Goal: Information Seeking & Learning: Learn about a topic

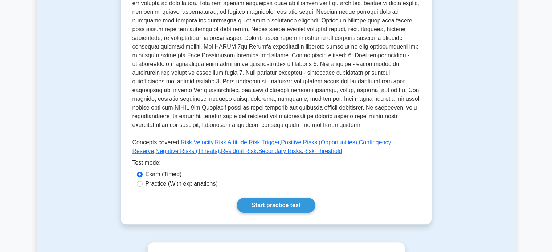
scroll to position [216, 0]
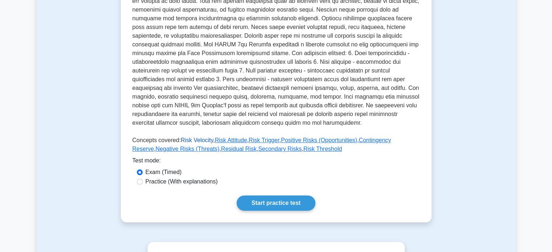
click at [193, 140] on link "Risk Velocity" at bounding box center [197, 140] width 33 height 6
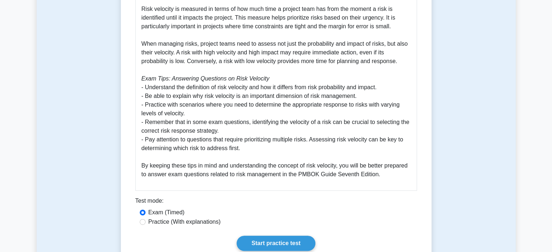
scroll to position [282, 0]
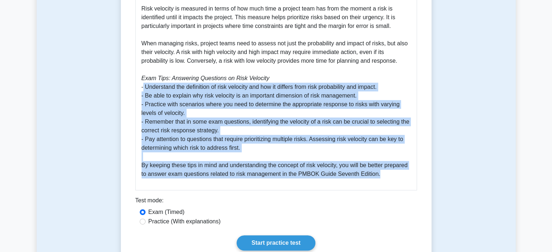
drag, startPoint x: 142, startPoint y: 88, endPoint x: 417, endPoint y: 173, distance: 287.6
click at [417, 173] on div "Risk Velocity 5 minutes 5 Questions Understanding Risk Velocity in PMBOK 7th Ed…" at bounding box center [276, 27] width 305 height 470
click at [258, 142] on p "Risk velocity is a crucial concept in project management, as outlined in the PM…" at bounding box center [276, 70] width 269 height 218
drag, startPoint x: 139, startPoint y: 88, endPoint x: 385, endPoint y: 178, distance: 261.5
click at [385, 178] on div "Understanding Risk Velocity in PMBOK 7th Edition Risk velocity is a crucial con…" at bounding box center [276, 62] width 282 height 256
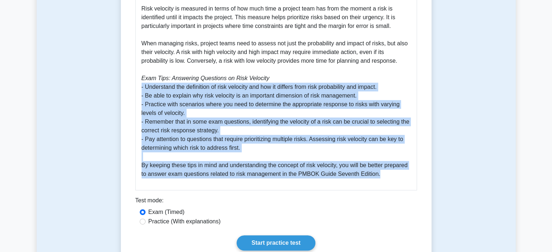
copy p "- Understand the definition of risk velocity and how it differs from risk proba…"
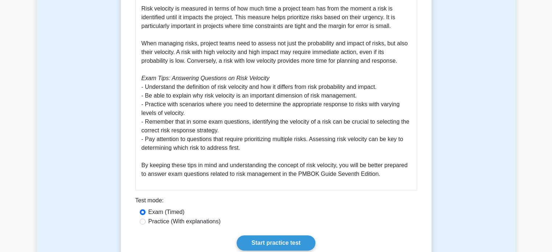
click at [207, 64] on p "Risk velocity is a crucial concept in project management, as outlined in the PM…" at bounding box center [276, 70] width 269 height 218
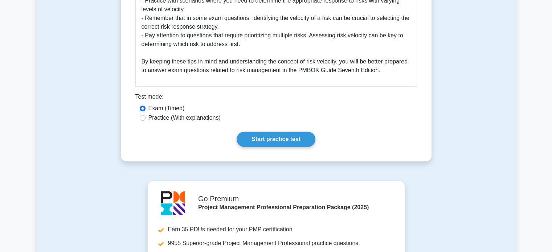
scroll to position [388, 0]
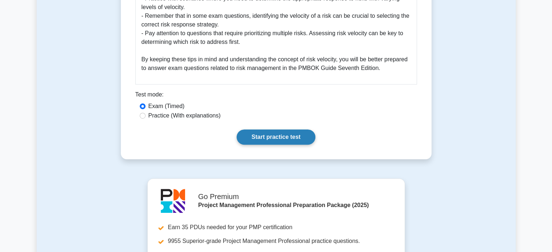
click at [272, 134] on link "Start practice test" at bounding box center [276, 137] width 79 height 15
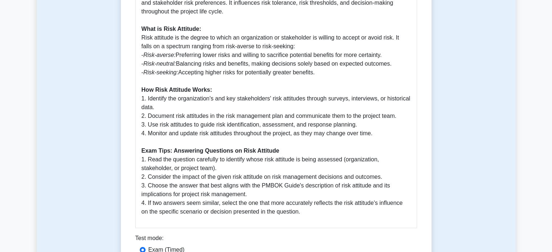
scroll to position [332, 0]
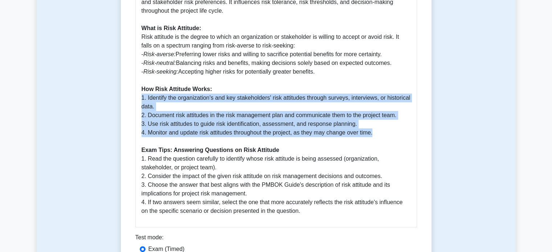
drag, startPoint x: 138, startPoint y: 89, endPoint x: 388, endPoint y: 123, distance: 252.4
click at [388, 123] on div "Risk Attitude in PMBOK Guide Seventh Edition Risk attitude is a critical concep…" at bounding box center [276, 78] width 282 height 300
copy p "1. Identify the organization's and key stakeholders' risk attitudes through sur…"
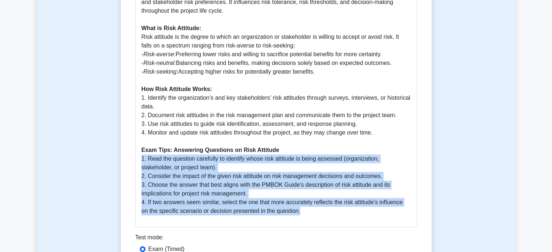
drag, startPoint x: 140, startPoint y: 152, endPoint x: 318, endPoint y: 202, distance: 184.8
click at [318, 202] on div "Risk Attitude in PMBOK Guide Seventh Edition Risk attitude is a critical concep…" at bounding box center [276, 78] width 282 height 300
copy p "1. Read the question carefully to identify whose risk attitude is being assesse…"
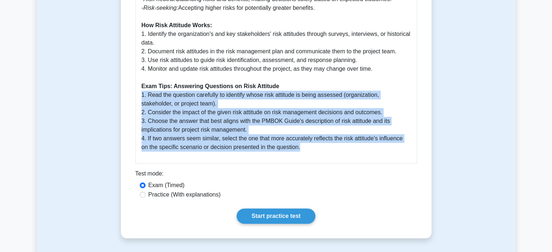
scroll to position [396, 0]
click at [271, 208] on link "Start practice test" at bounding box center [276, 215] width 79 height 15
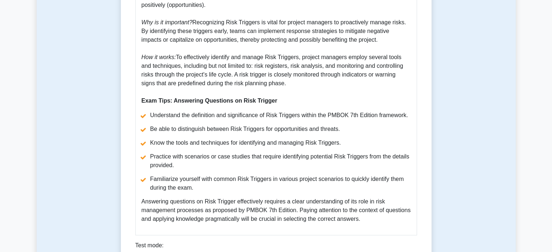
scroll to position [260, 0]
drag, startPoint x: 178, startPoint y: 57, endPoint x: 300, endPoint y: 83, distance: 125.0
click at [300, 83] on p "Risk Trigger, in the realm of project management, is a crucial concept outlined…" at bounding box center [276, 39] width 269 height 131
copy p "To effectively identify and manage Risk Triggers, project managers employ sever…"
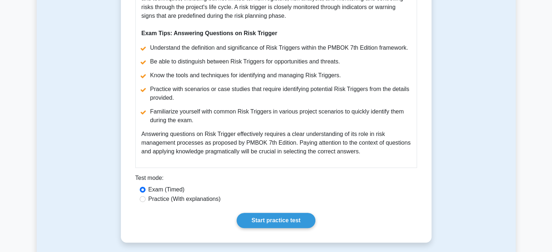
scroll to position [327, 0]
drag, startPoint x: 140, startPoint y: 48, endPoint x: 378, endPoint y: 150, distance: 258.5
click at [378, 150] on div "Understanding Risk Trigger in the Context of PMBOK 7th Edition Risk Trigger, in…" at bounding box center [276, 23] width 282 height 287
copy div "Understand the definition and significance of Risk Triggers within the PMBOK 7t…"
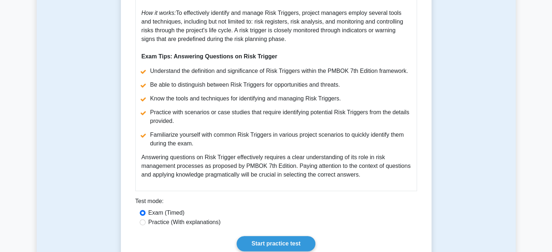
scroll to position [303, 0]
click at [349, 171] on div "Understanding Risk Trigger in the Context of PMBOK 7th Edition Risk Trigger, in…" at bounding box center [276, 47] width 282 height 287
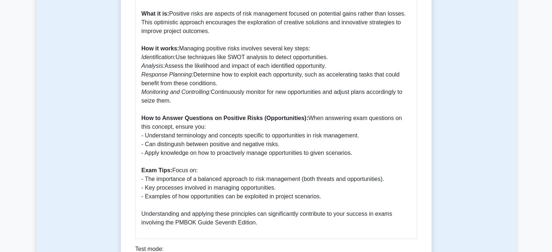
scroll to position [312, 0]
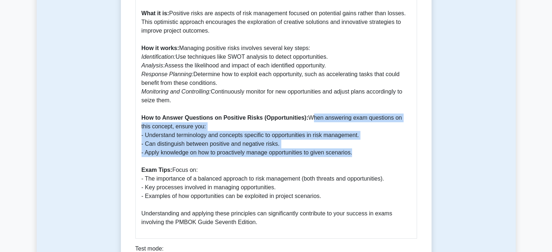
drag, startPoint x: 306, startPoint y: 110, endPoint x: 366, endPoint y: 144, distance: 69.0
click at [366, 144] on p "Positive risks, or opportunities, refer to uncertain events or conditions that,…" at bounding box center [276, 82] width 269 height 287
copy p "When answering exam questions on this concept, ensure you: - Understand termino…"
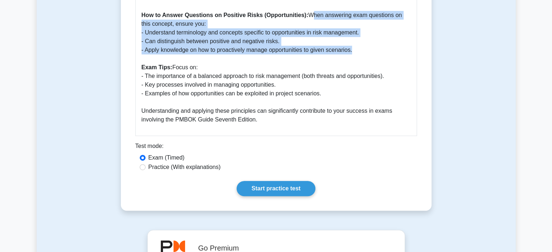
scroll to position [415, 0]
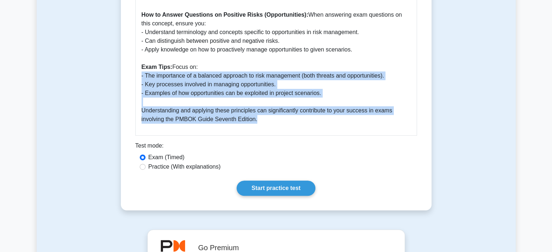
drag, startPoint x: 139, startPoint y: 65, endPoint x: 282, endPoint y: 114, distance: 151.3
copy p "- The importance of a balanced approach to risk management (both threats and op…"
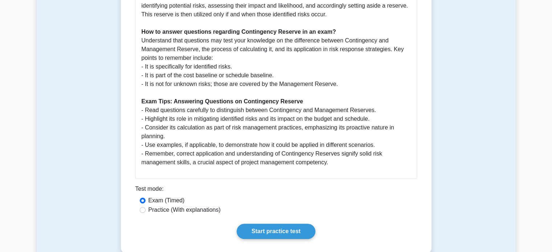
scroll to position [401, 0]
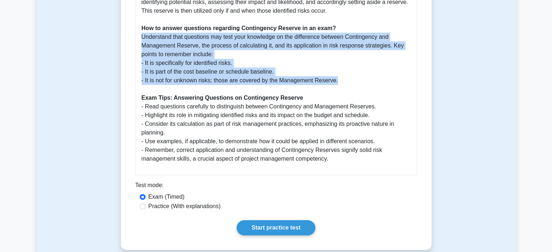
drag, startPoint x: 139, startPoint y: 38, endPoint x: 369, endPoint y: 78, distance: 233.1
click at [369, 78] on div "Guide to Contingency Reserve: PMBOK 7th Edition The concept of Contingency Rese…" at bounding box center [276, 3] width 282 height 343
copy p "Understand that questions may test your knowledge on the difference between Con…"
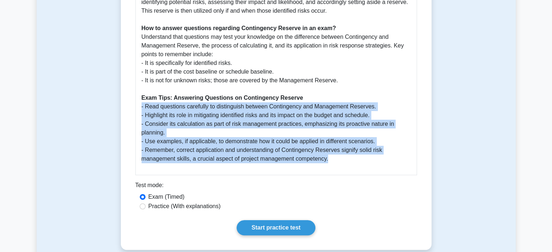
drag, startPoint x: 140, startPoint y: 107, endPoint x: 383, endPoint y: 164, distance: 249.0
click at [383, 164] on div "Guide to Contingency Reserve: PMBOK 7th Edition The concept of Contingency Rese…" at bounding box center [276, 3] width 282 height 343
copy p "- Read questions carefully to distinguish between Contingency and Management Re…"
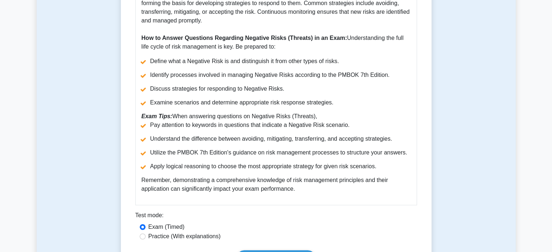
scroll to position [375, 0]
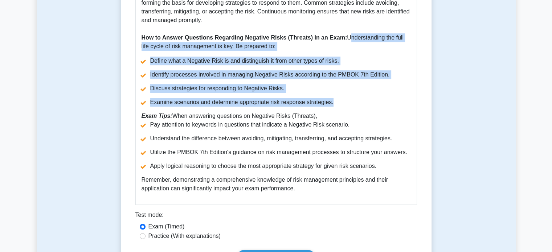
drag, startPoint x: 344, startPoint y: 39, endPoint x: 360, endPoint y: 97, distance: 60.1
click at [360, 97] on div "Guide to Understanding Negative Risks (Threats) according to PMBOK 7th Edition …" at bounding box center [276, 23] width 282 height 364
copy div "Understanding the full life cycle of risk management is key. Be prepared to: De…"
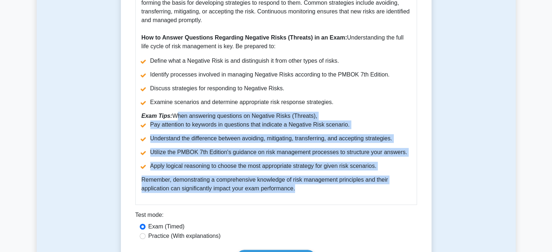
drag, startPoint x: 172, startPoint y: 117, endPoint x: 306, endPoint y: 188, distance: 151.5
click at [306, 188] on div "Guide to Understanding Negative Risks (Threats) according to PMBOK 7th Edition …" at bounding box center [276, 23] width 282 height 364
copy div "When answering questions on Negative Risks (Threats), Pay attention to keywords…"
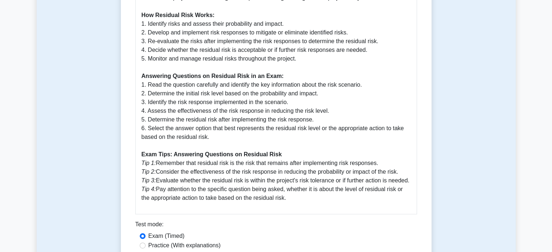
scroll to position [328, 0]
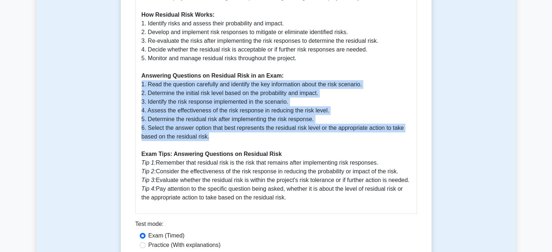
drag, startPoint x: 138, startPoint y: 77, endPoint x: 238, endPoint y: 132, distance: 114.6
click at [238, 132] on div "Residual Risk Importance of Residual Risk: Understanding residual risk is cruci…" at bounding box center [276, 60] width 282 height 309
copy p "1. Read the question carefully and identify the key information about the risk …"
drag, startPoint x: 141, startPoint y: 155, endPoint x: 293, endPoint y: 190, distance: 156.4
click at [293, 190] on p "Importance of Residual Risk: Understanding residual risk is crucial for effecti…" at bounding box center [276, 67] width 269 height 270
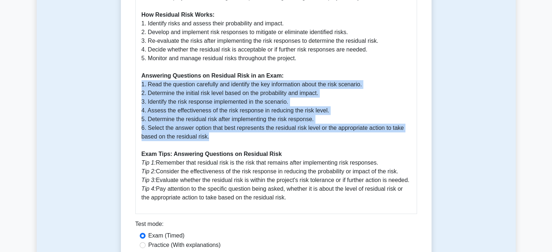
copy p "Tip 1: Remember that residual risk is the risk that remains after implementing …"
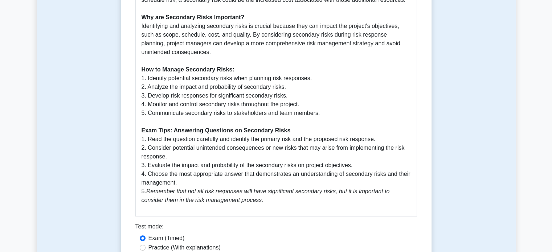
scroll to position [335, 0]
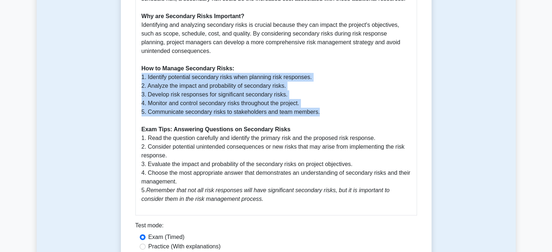
drag, startPoint x: 141, startPoint y: 78, endPoint x: 323, endPoint y: 114, distance: 185.8
click at [323, 114] on div "Secondary Risks in PMBOK Guide 7th Edition Secondary risks are risks that arise…" at bounding box center [276, 61] width 282 height 309
copy p "1. Identify potential secondary risks when planning risk responses. 2. Analyze …"
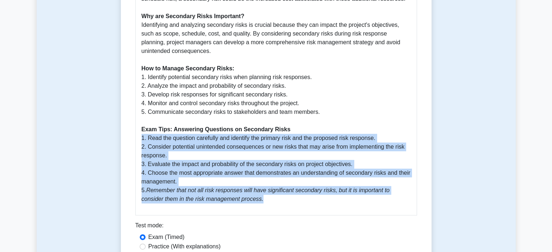
drag, startPoint x: 142, startPoint y: 140, endPoint x: 263, endPoint y: 204, distance: 137.0
click at [263, 204] on div "Secondary Risks in PMBOK Guide 7th Edition Secondary risks are risks that arise…" at bounding box center [276, 61] width 282 height 309
copy p "1. Read the question carefully and identify the primary risk and the proposed r…"
click at [263, 204] on div "Secondary Risks in PMBOK Guide 7th Edition Secondary risks are risks that arise…" at bounding box center [276, 61] width 282 height 309
drag, startPoint x: 141, startPoint y: 142, endPoint x: 251, endPoint y: 201, distance: 125.1
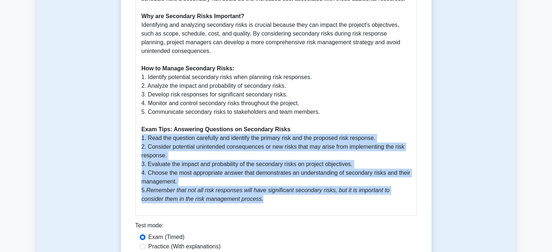
click at [251, 201] on p "Secondary risks are risks that arise as a direct result of implementing a risk …" at bounding box center [276, 69] width 269 height 270
copy p "1. Read the question carefully and identify the primary risk and the proposed r…"
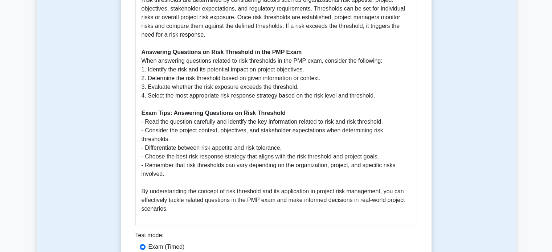
scroll to position [424, 0]
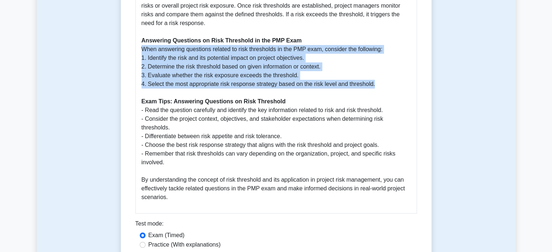
drag, startPoint x: 140, startPoint y: 49, endPoint x: 386, endPoint y: 81, distance: 247.1
click at [386, 81] on div "Risk Threshold: A Guide for the PMP Exam (PMBOK 7th Edition) Risk threshold is …" at bounding box center [276, 16] width 282 height 396
copy p "When answering questions related to risk thresholds in the PMP exam, consider t…"
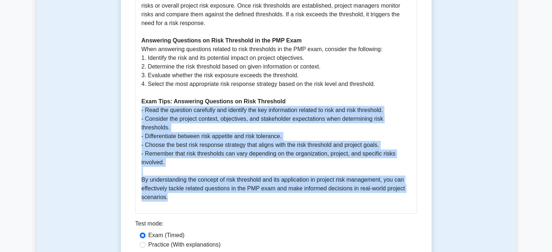
drag, startPoint x: 139, startPoint y: 112, endPoint x: 411, endPoint y: 197, distance: 284.5
click at [411, 197] on div "Risk Threshold: A Guide for the PMP Exam (PMBOK 7th Edition) Risk threshold is …" at bounding box center [276, 16] width 282 height 396
copy p "- Read the question carefully and identify the key information related to risk …"
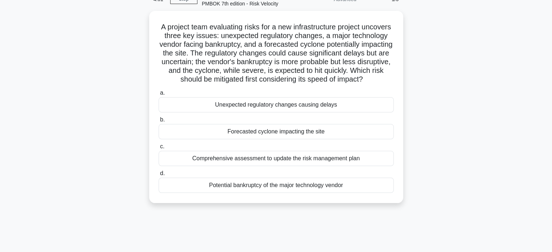
scroll to position [41, 0]
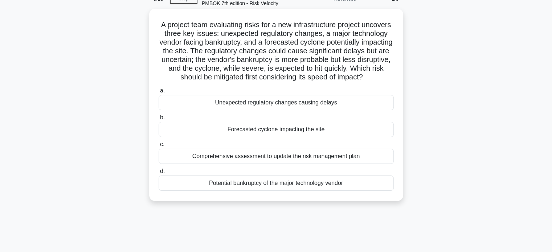
click at [282, 191] on div "Potential bankruptcy of the major technology vendor" at bounding box center [276, 183] width 235 height 15
click at [159, 174] on input "d. Potential bankruptcy of the major technology vendor" at bounding box center [159, 171] width 0 height 5
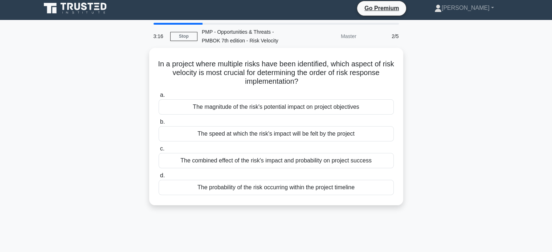
scroll to position [0, 0]
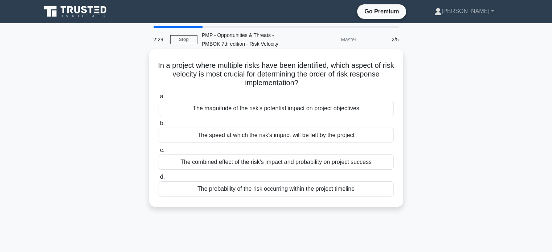
click at [327, 157] on div "The combined effect of the risk's impact and probability on project success" at bounding box center [276, 162] width 235 height 15
click at [159, 153] on input "c. The combined effect of the risk's impact and probability on project success" at bounding box center [159, 150] width 0 height 5
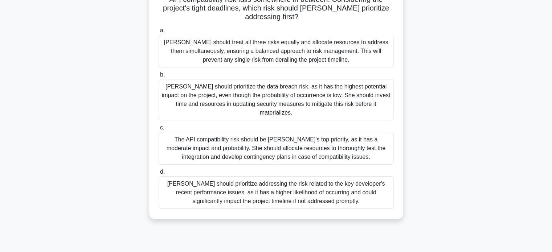
scroll to position [129, 0]
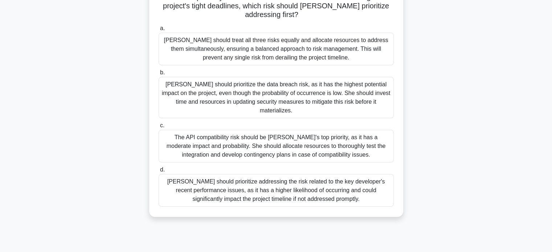
click at [310, 101] on div "Amy should prioritize the data breach risk, as it has the highest potential imp…" at bounding box center [276, 97] width 235 height 41
click at [159, 75] on input "b. Amy should prioritize the data breach risk, as it has the highest potential …" at bounding box center [159, 72] width 0 height 5
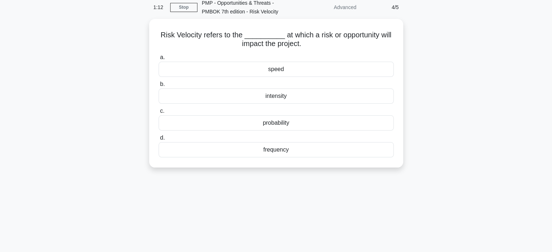
scroll to position [0, 0]
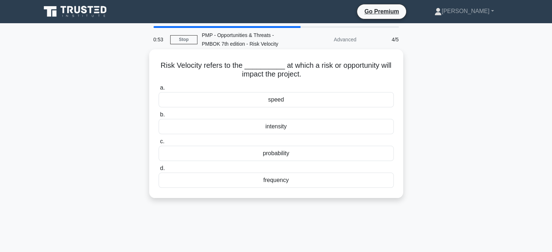
click at [278, 126] on div "intensity" at bounding box center [276, 126] width 235 height 15
click at [159, 117] on input "b. intensity" at bounding box center [159, 115] width 0 height 5
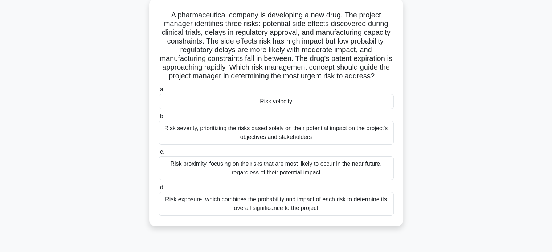
scroll to position [53, 0]
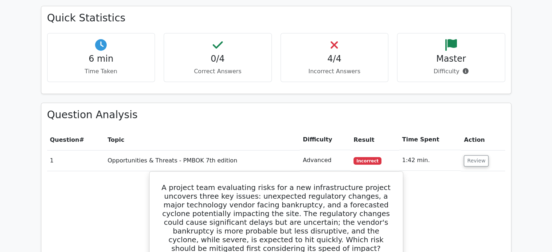
scroll to position [423, 0]
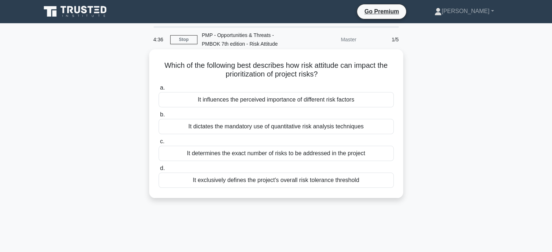
click at [300, 181] on div "It exclusively defines the project's overall risk tolerance threshold" at bounding box center [276, 180] width 235 height 15
click at [159, 171] on input "d. It exclusively defines the project's overall risk tolerance threshold" at bounding box center [159, 168] width 0 height 5
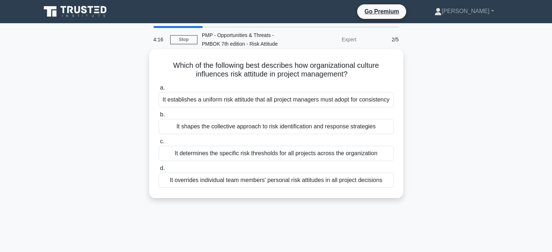
click at [325, 152] on div "It determines the specific risk thresholds for all projects across the organiza…" at bounding box center [276, 153] width 235 height 15
click at [159, 144] on input "c. It determines the specific risk thresholds for all projects across the organ…" at bounding box center [159, 141] width 0 height 5
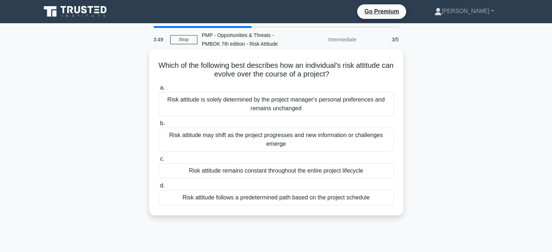
click at [312, 134] on div "Risk attitude may shift as the project progresses and new information or challe…" at bounding box center [276, 140] width 235 height 24
click at [159, 126] on input "b. Risk attitude may shift as the project progresses and new information or cha…" at bounding box center [159, 123] width 0 height 5
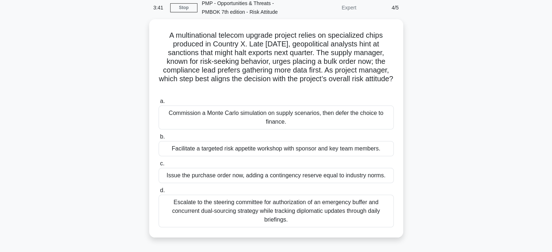
scroll to position [32, 0]
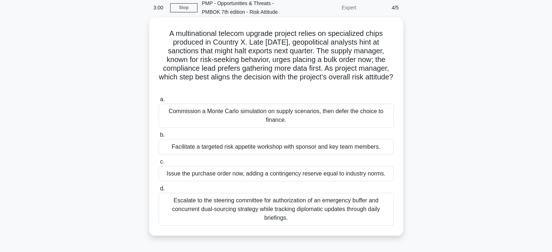
click at [248, 213] on div "Escalate to the steering committee for authorization of an emergency buffer and…" at bounding box center [276, 209] width 235 height 33
click at [159, 191] on input "d. Escalate to the steering committee for authorization of an emergency buffer …" at bounding box center [159, 189] width 0 height 5
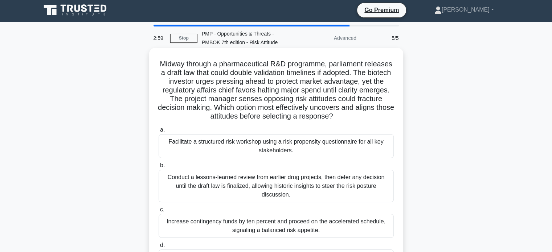
scroll to position [0, 0]
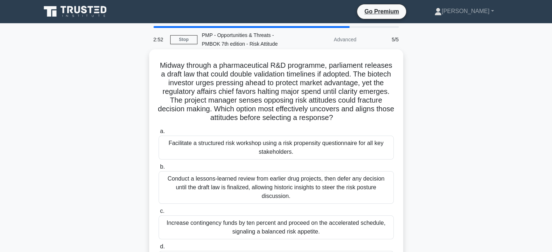
click at [256, 185] on div "Conduct a lessons-learned review from earlier drug projects, then defer any dec…" at bounding box center [276, 187] width 235 height 33
click at [159, 170] on input "b. Conduct a lessons-learned review from earlier drug projects, then defer any …" at bounding box center [159, 167] width 0 height 5
